Goal: Book appointment/travel/reservation

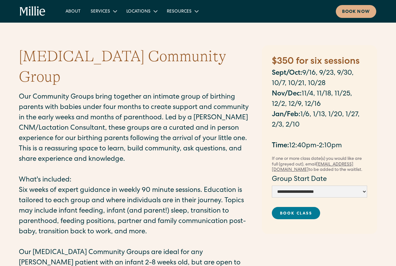
click at [38, 9] on icon "home" at bounding box center [38, 10] width 2 height 9
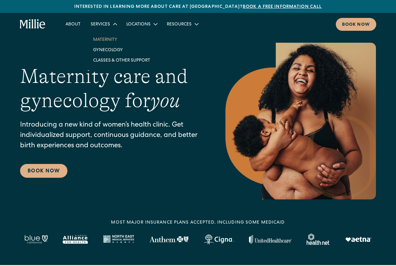
click at [104, 39] on link "Maternity" at bounding box center [121, 39] width 67 height 10
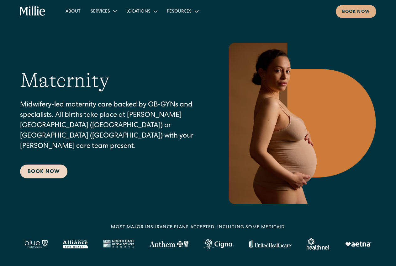
click at [45, 171] on link "Book Now" at bounding box center [43, 171] width 47 height 14
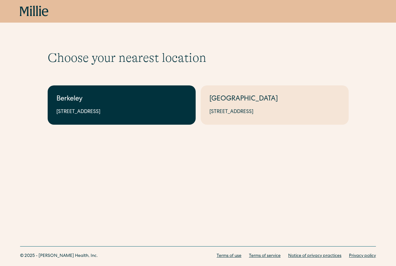
click at [137, 99] on div "Berkeley" at bounding box center [121, 99] width 131 height 10
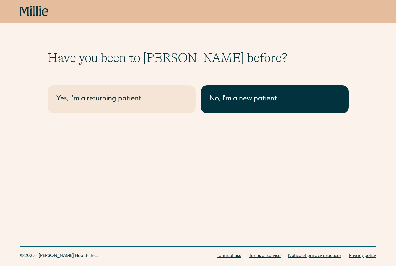
click at [260, 97] on div "No, I'm a new patient" at bounding box center [275, 99] width 131 height 10
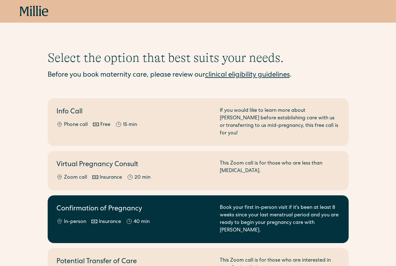
click at [186, 207] on h2 "Confirmation of Pregnancy" at bounding box center [134, 209] width 156 height 10
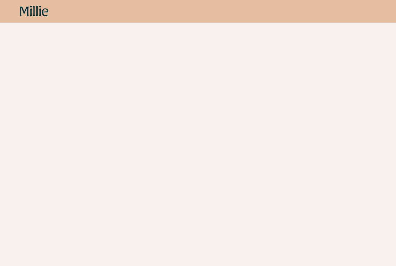
scroll to position [278, 0]
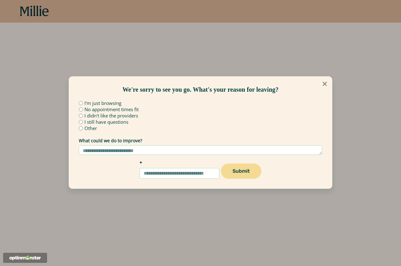
click at [325, 83] on icon at bounding box center [325, 84] width 4 height 4
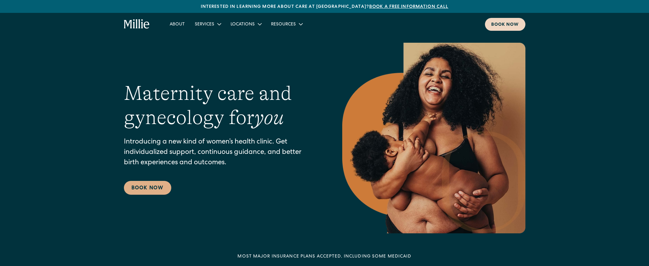
click at [497, 24] on div "Book now" at bounding box center [505, 25] width 28 height 7
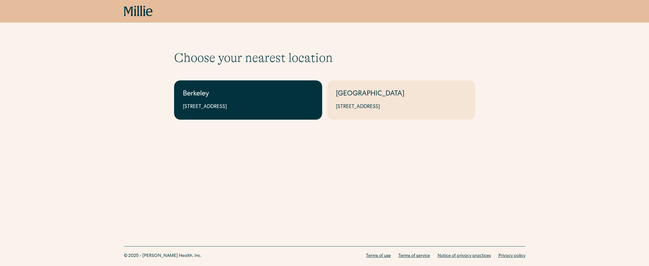
click at [277, 95] on div "Berkeley" at bounding box center [248, 94] width 131 height 10
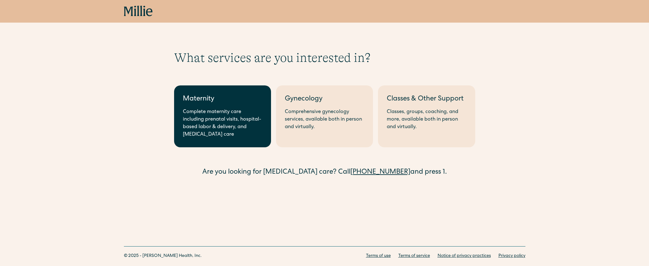
click at [221, 122] on div "Complete maternity care including prenatal visits, hospital-based labor & deliv…" at bounding box center [222, 123] width 79 height 30
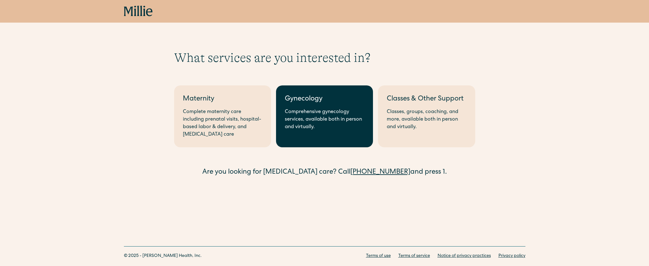
click at [305, 117] on div "Comprehensive gynecology services, available both in person and virtually." at bounding box center [324, 119] width 79 height 23
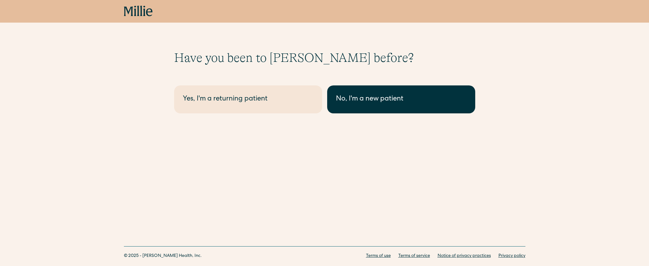
click at [370, 105] on link "No, I'm a new patient" at bounding box center [401, 99] width 148 height 28
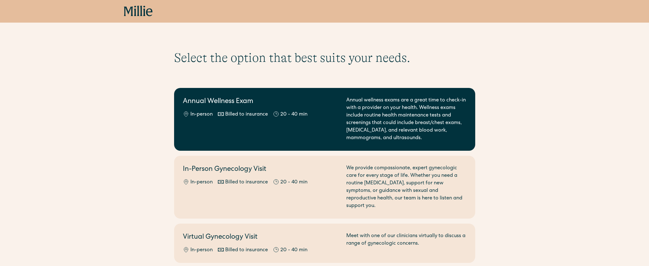
click at [260, 105] on h2 "Annual Wellness Exam" at bounding box center [261, 102] width 156 height 10
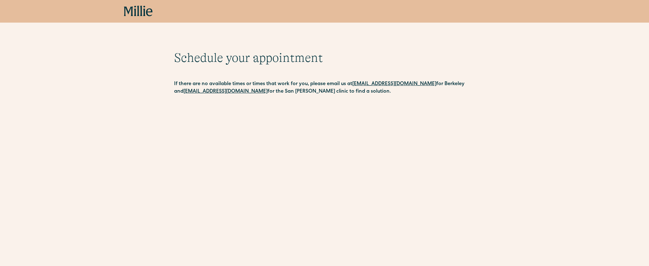
click at [131, 12] on icon at bounding box center [138, 11] width 29 height 11
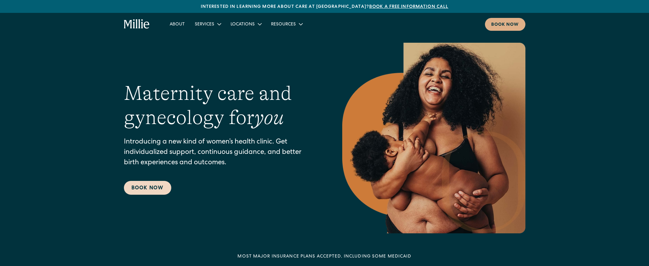
click at [134, 190] on link "Book Now" at bounding box center [147, 188] width 47 height 14
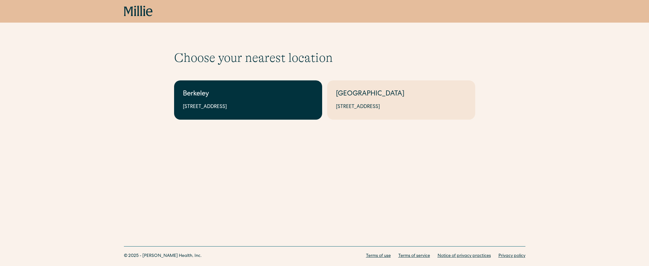
click at [248, 87] on link "Berkeley [STREET_ADDRESS]" at bounding box center [248, 99] width 148 height 39
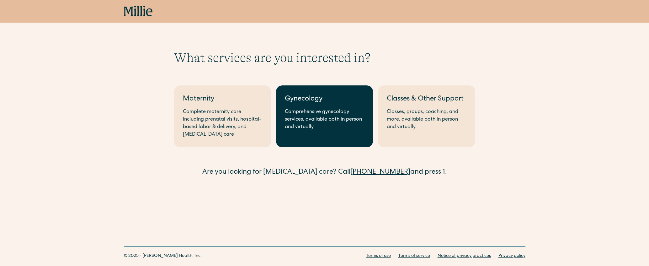
click at [314, 116] on div "Comprehensive gynecology services, available both in person and virtually." at bounding box center [324, 119] width 79 height 23
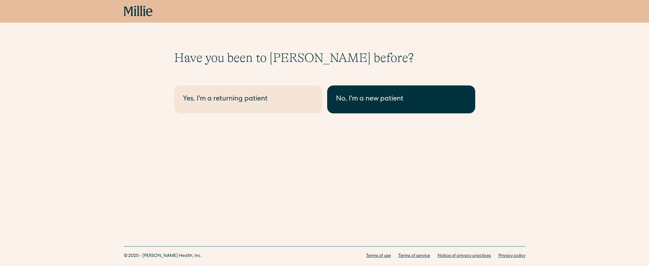
click at [355, 99] on div "No, I'm a new patient" at bounding box center [401, 99] width 131 height 10
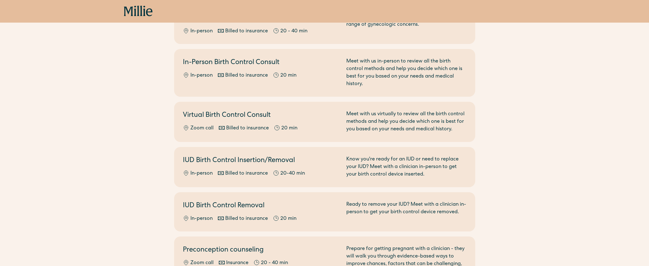
scroll to position [236, 0]
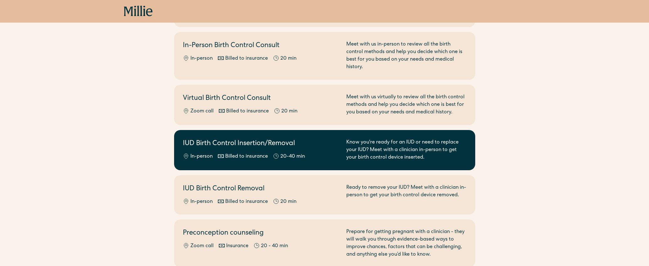
click at [360, 148] on div "Know you're ready for an IUD or need to replace your IUD? Meet with a clinician…" at bounding box center [406, 150] width 120 height 23
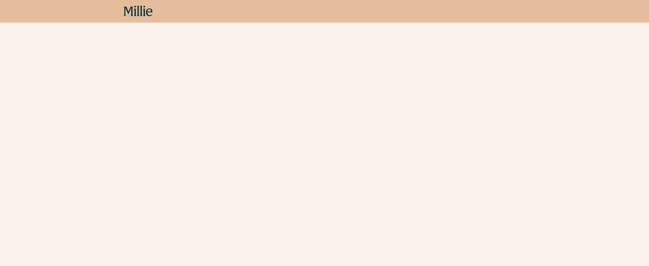
scroll to position [180, 0]
